Goal: Check status

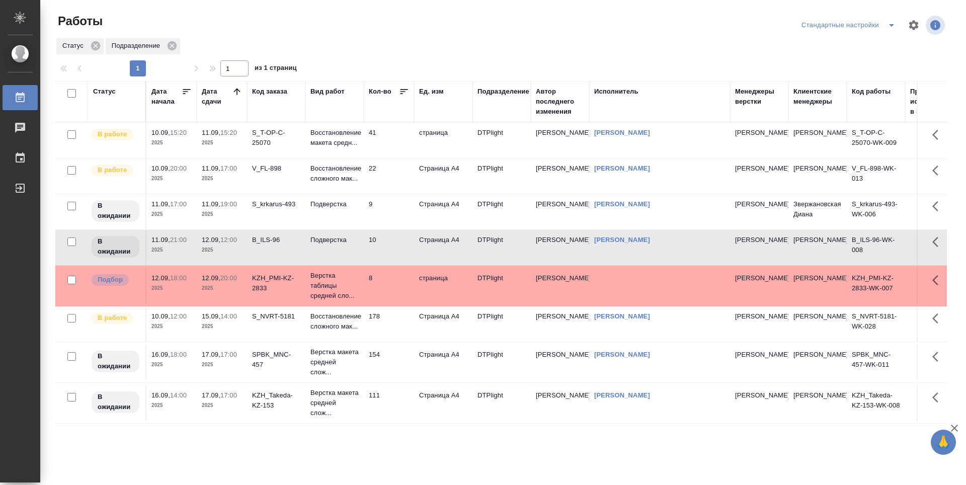
click at [398, 179] on td "22" at bounding box center [389, 176] width 50 height 35
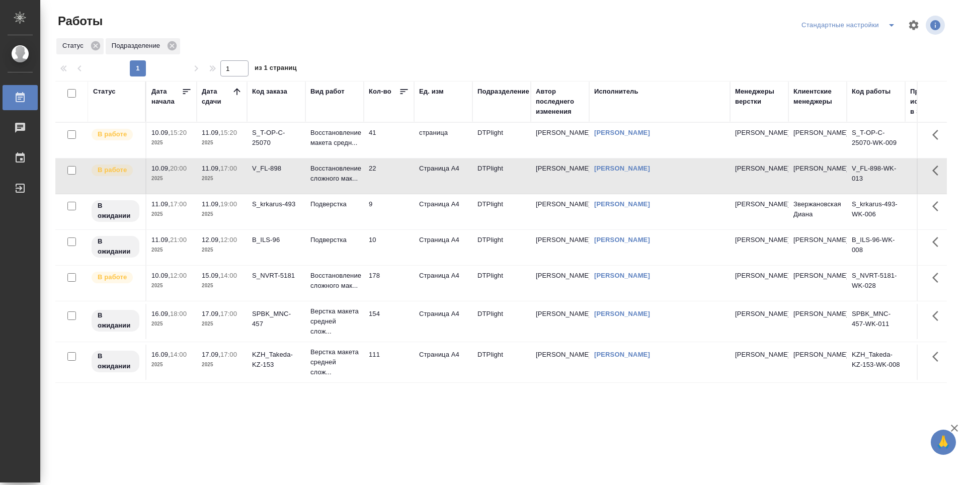
click at [277, 181] on td "V_FL-898" at bounding box center [276, 176] width 58 height 35
click at [277, 220] on td "S_krkarus-493" at bounding box center [276, 211] width 58 height 35
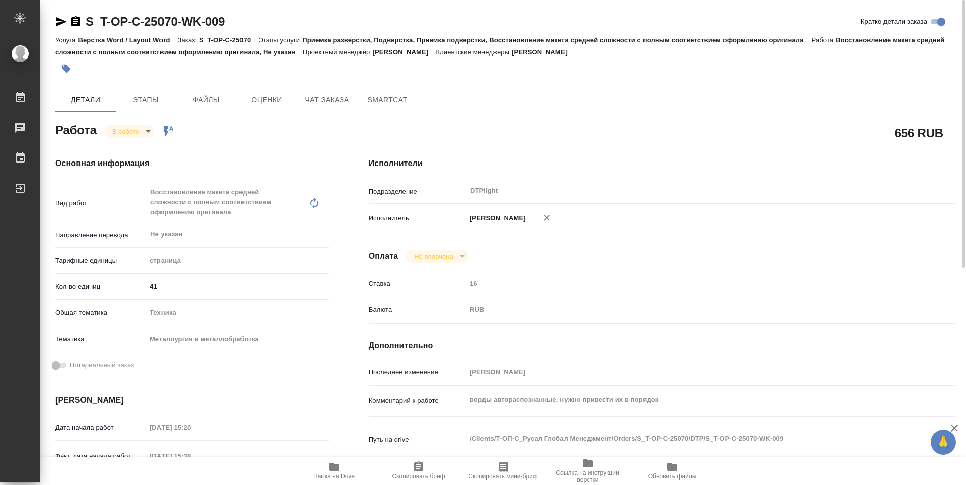
scroll to position [201, 0]
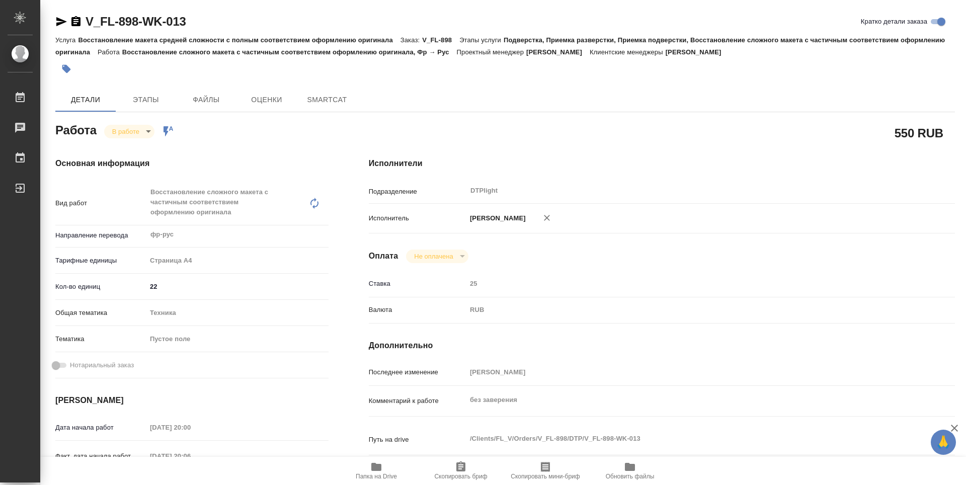
type textarea "x"
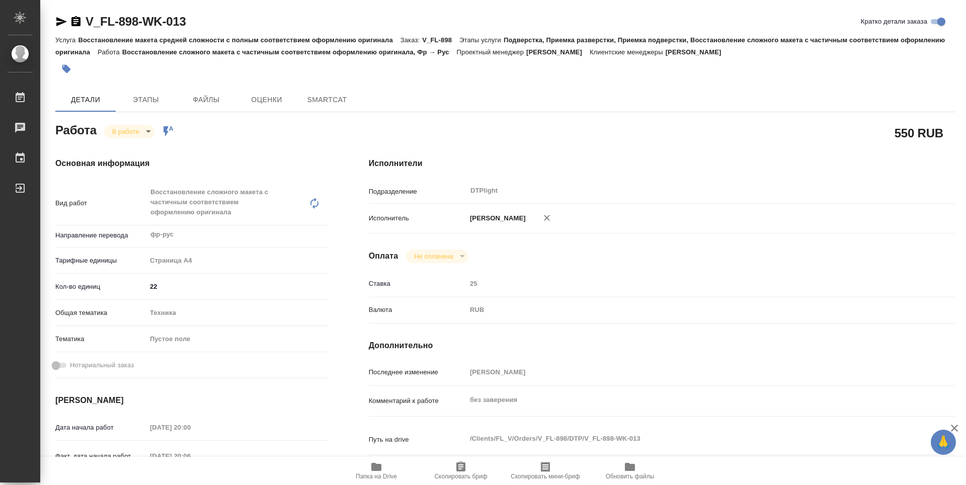
type textarea "x"
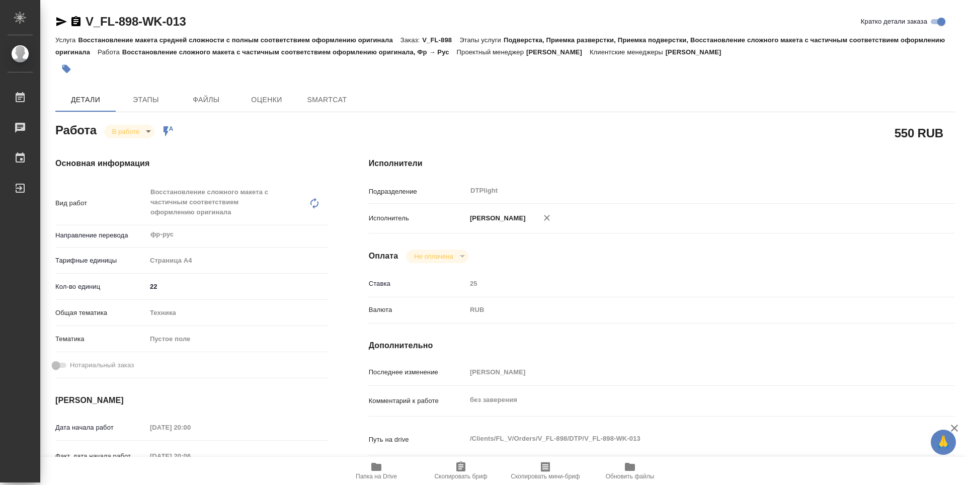
type textarea "x"
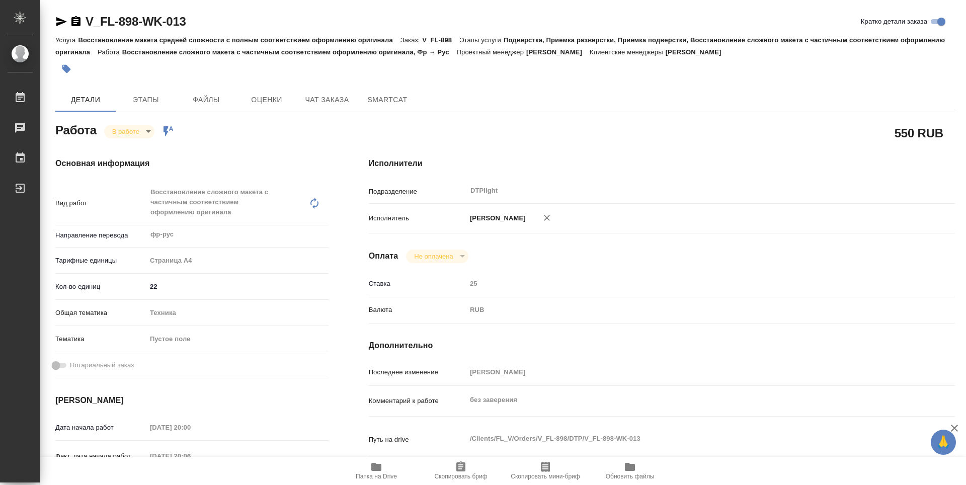
type textarea "x"
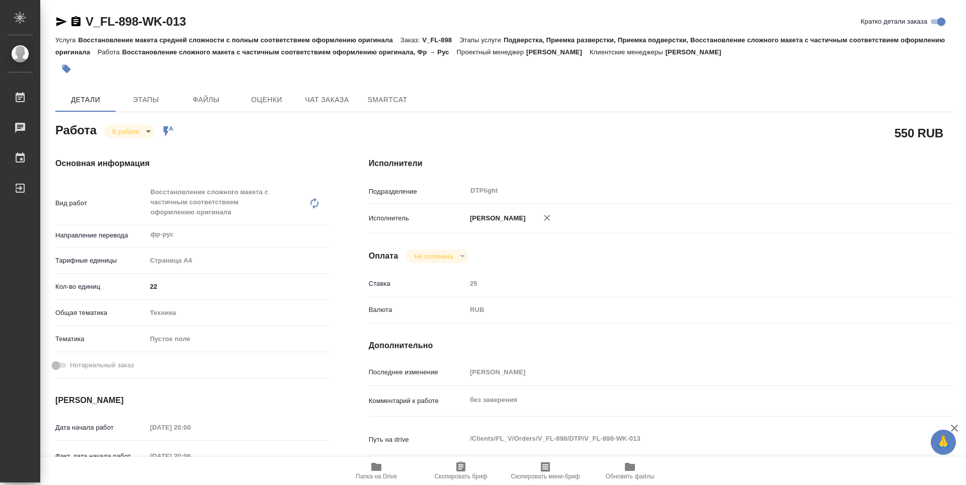
type textarea "x"
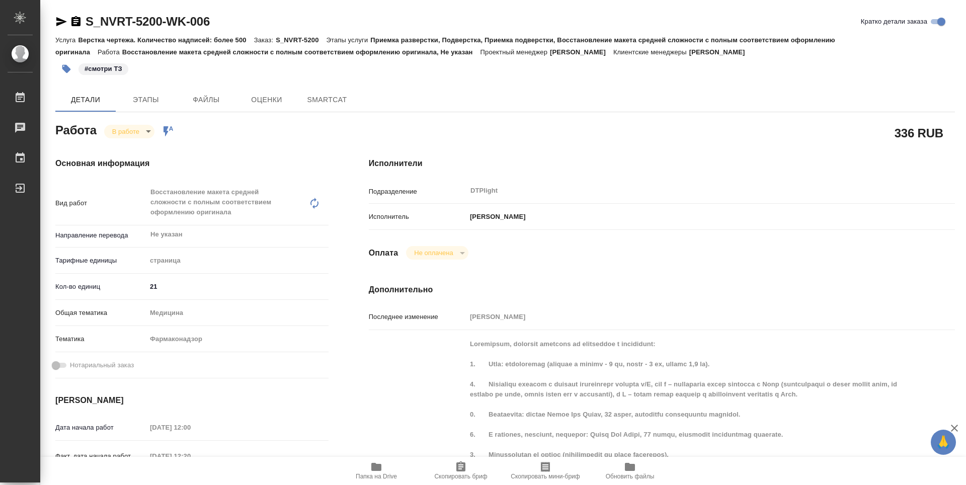
type textarea "x"
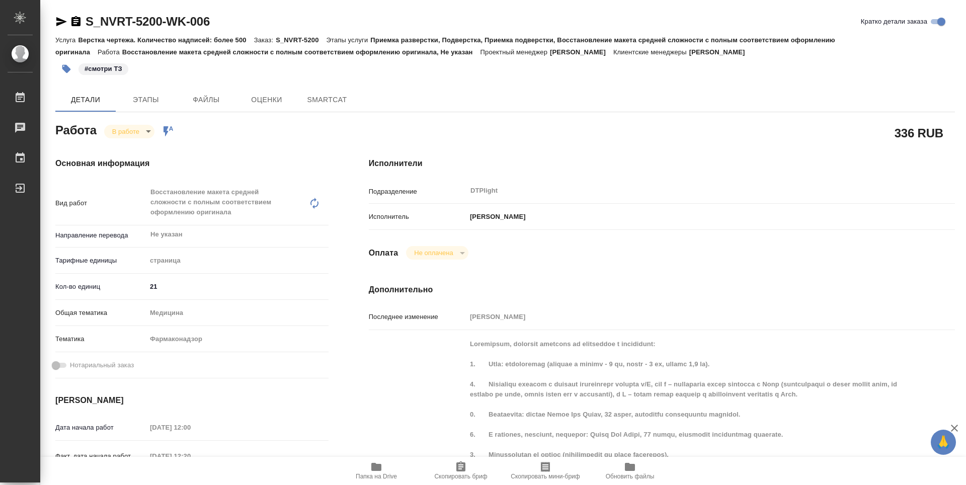
type textarea "x"
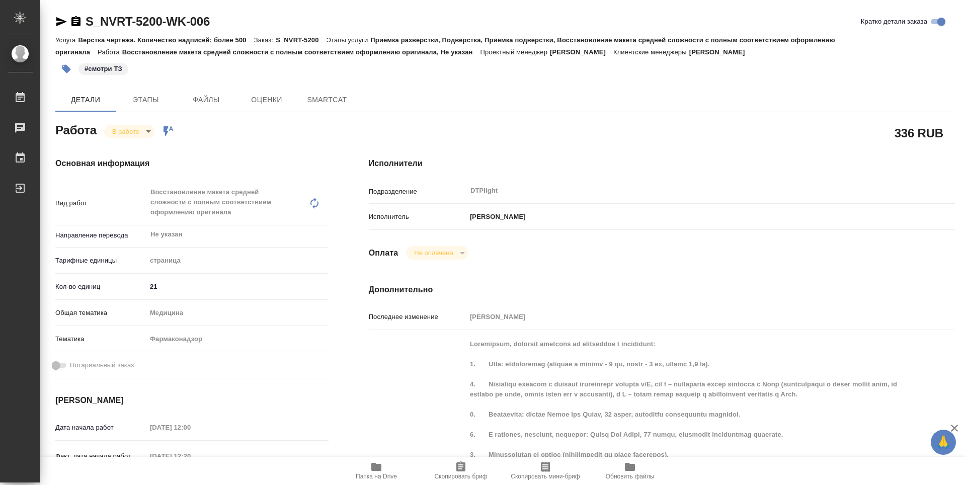
type textarea "x"
